Goal: Communication & Community: Answer question/provide support

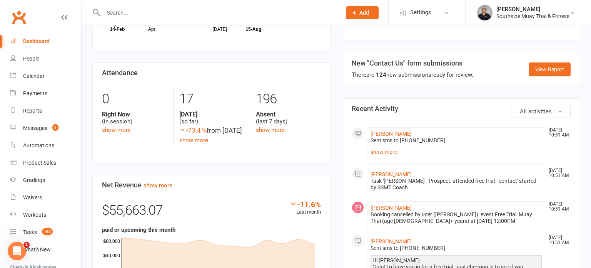
scroll to position [377, 0]
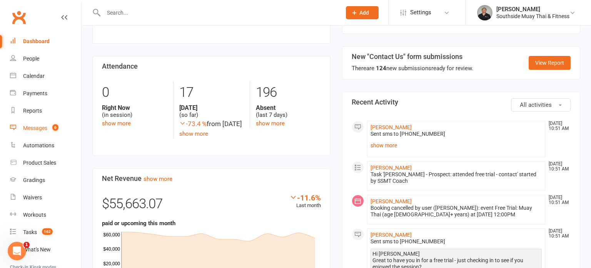
click at [44, 127] on div "Messages" at bounding box center [35, 128] width 24 height 6
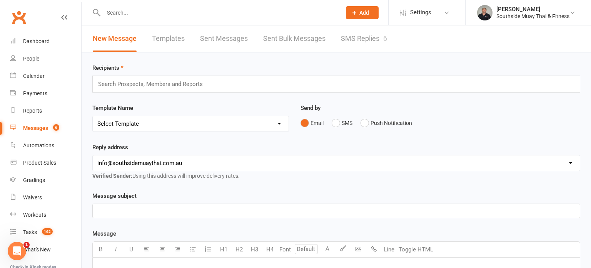
click at [367, 37] on link "SMS Replies 6" at bounding box center [364, 38] width 46 height 27
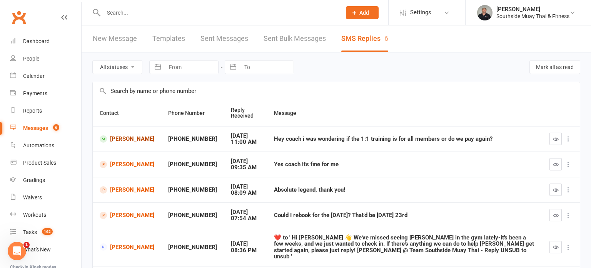
click at [120, 137] on link "[PERSON_NAME]" at bounding box center [127, 138] width 55 height 7
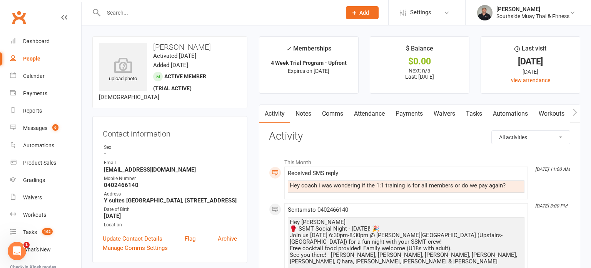
click at [302, 111] on link "Notes" at bounding box center [303, 114] width 27 height 18
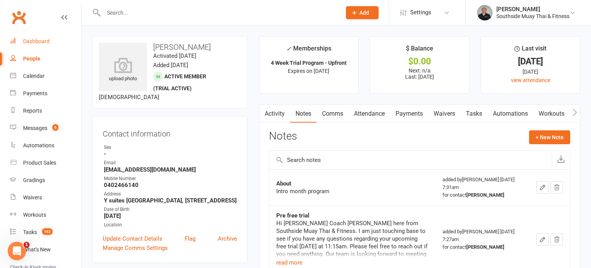
click at [32, 38] on div "Dashboard" at bounding box center [36, 41] width 27 height 6
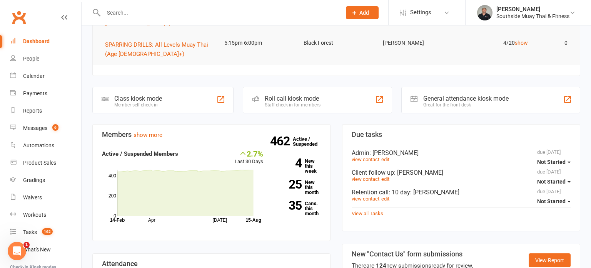
scroll to position [174, 0]
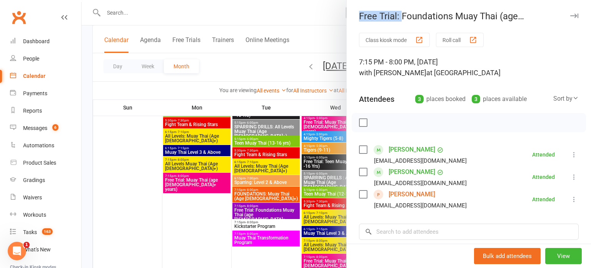
scroll to position [300, 0]
click at [576, 16] on icon "button" at bounding box center [575, 15] width 8 height 5
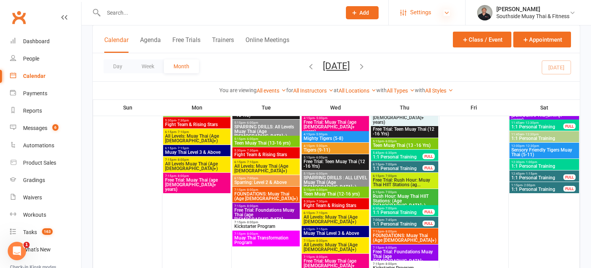
click at [445, 10] on icon at bounding box center [447, 13] width 6 height 6
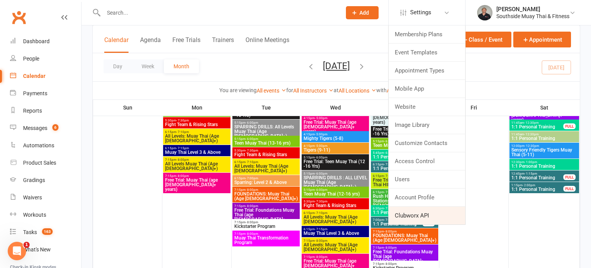
click at [414, 215] on link "Clubworx API" at bounding box center [427, 215] width 77 height 18
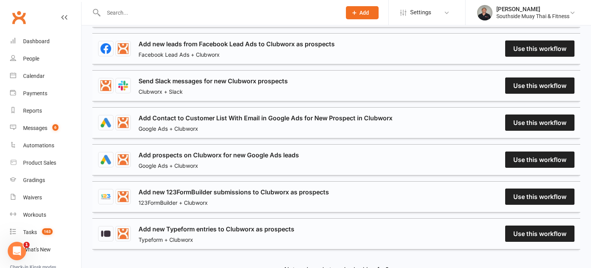
scroll to position [308, 0]
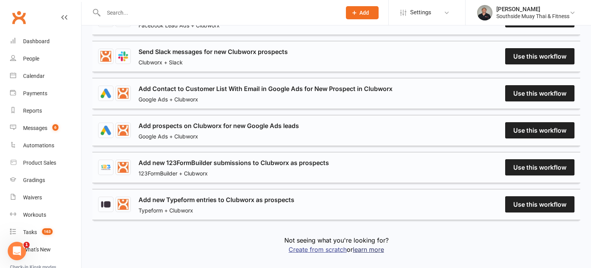
click at [311, 245] on link "Create from scratch" at bounding box center [318, 249] width 58 height 8
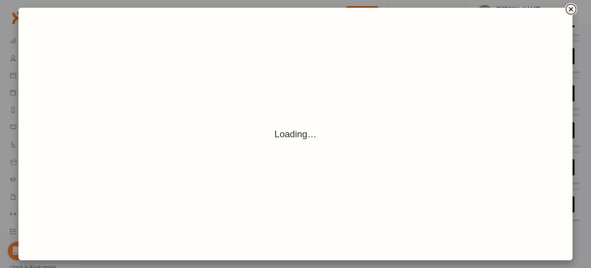
click at [572, 8] on icon "Close" at bounding box center [571, 9] width 4 height 4
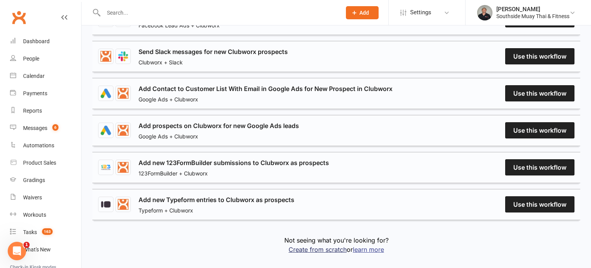
click at [379, 245] on link "learn more" at bounding box center [368, 249] width 31 height 8
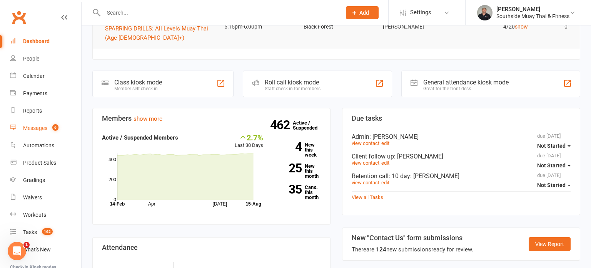
click at [33, 129] on div "Messages" at bounding box center [35, 128] width 24 height 6
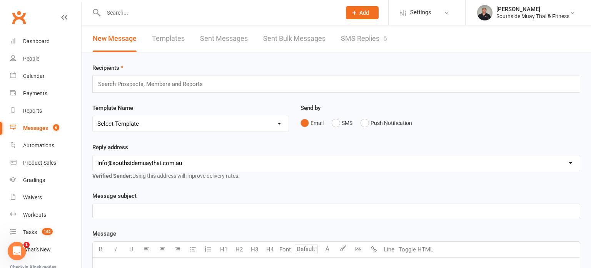
click at [348, 38] on link "SMS Replies 6" at bounding box center [364, 38] width 46 height 27
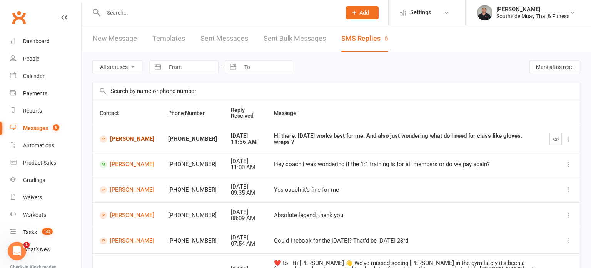
click at [132, 139] on link "[PERSON_NAME]" at bounding box center [127, 138] width 55 height 7
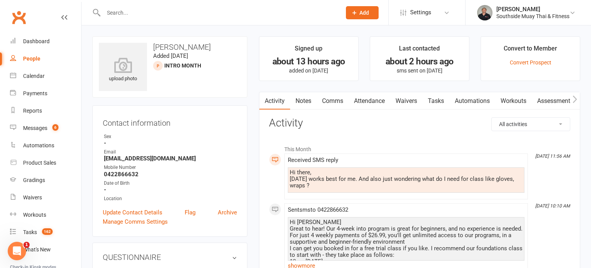
click at [332, 103] on link "Comms" at bounding box center [333, 101] width 32 height 18
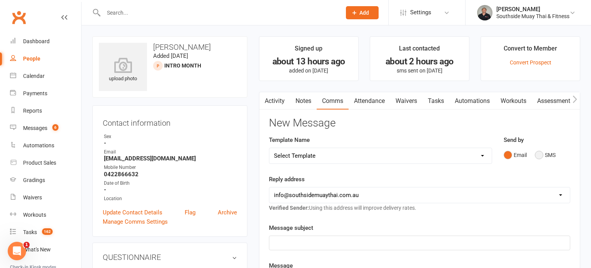
click at [539, 153] on button "SMS" at bounding box center [545, 154] width 21 height 15
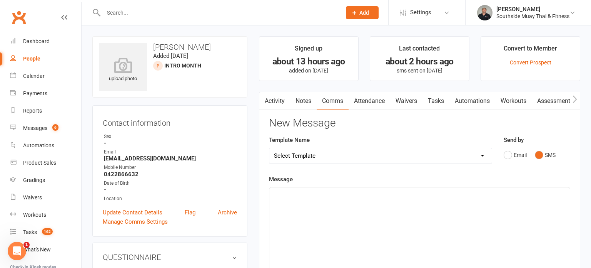
click at [392, 191] on p "﻿" at bounding box center [419, 193] width 291 height 9
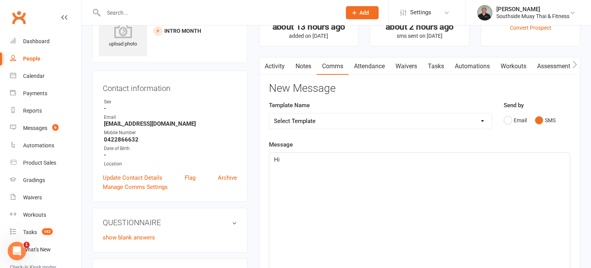
scroll to position [103, 0]
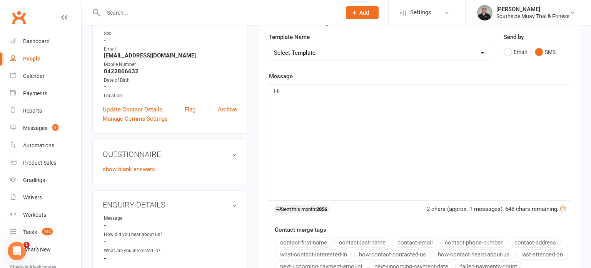
click at [295, 242] on button "contact-first-name" at bounding box center [303, 242] width 57 height 10
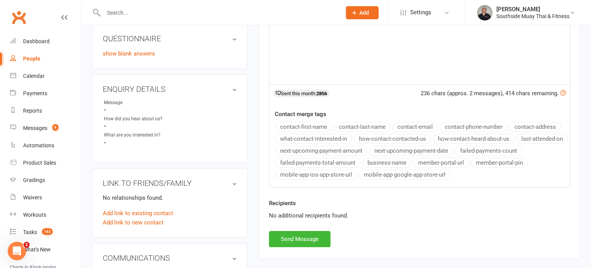
scroll to position [219, 0]
click at [314, 234] on button "Send Message" at bounding box center [300, 237] width 62 height 16
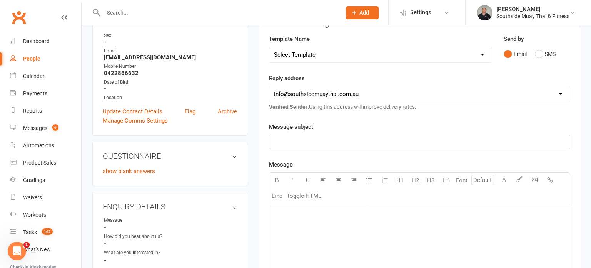
scroll to position [100, 0]
click at [540, 57] on button "SMS" at bounding box center [545, 54] width 21 height 15
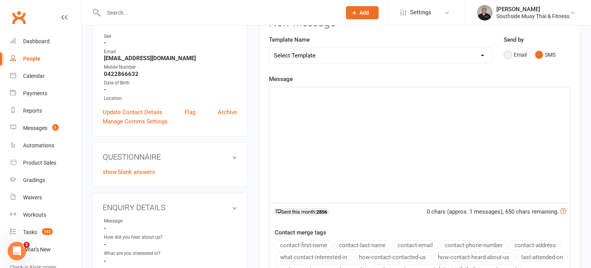
click at [517, 55] on button "Email" at bounding box center [515, 54] width 23 height 15
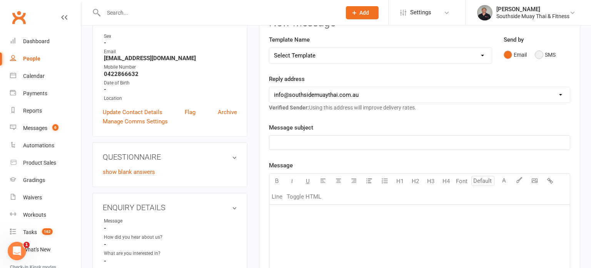
click at [540, 54] on button "SMS" at bounding box center [545, 54] width 21 height 15
